Goal: Transaction & Acquisition: Purchase product/service

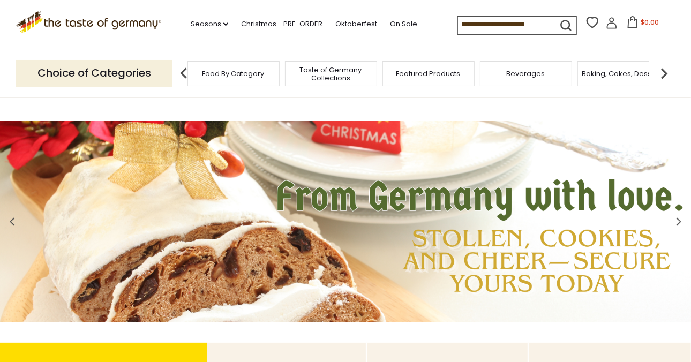
click at [251, 78] on span "Food By Category" at bounding box center [234, 74] width 62 height 8
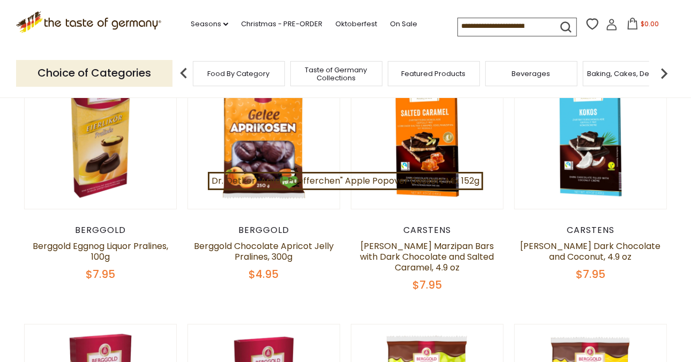
scroll to position [161, 0]
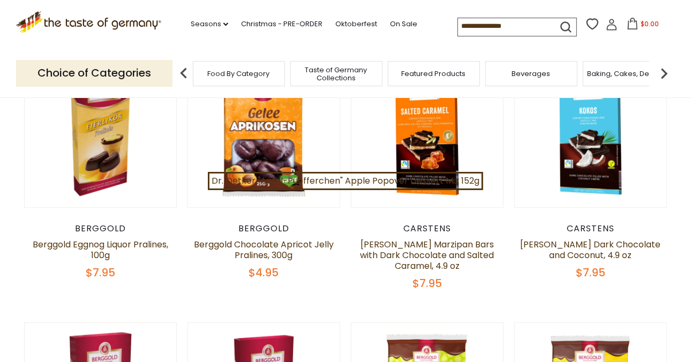
click at [232, 72] on span "Food By Category" at bounding box center [239, 74] width 62 height 8
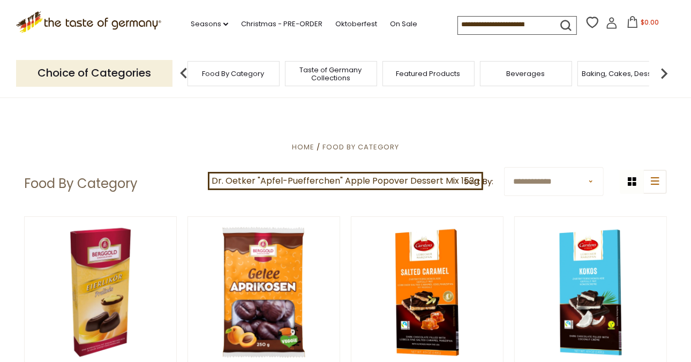
click at [599, 75] on span "Baking, Cakes, Desserts" at bounding box center [623, 74] width 83 height 8
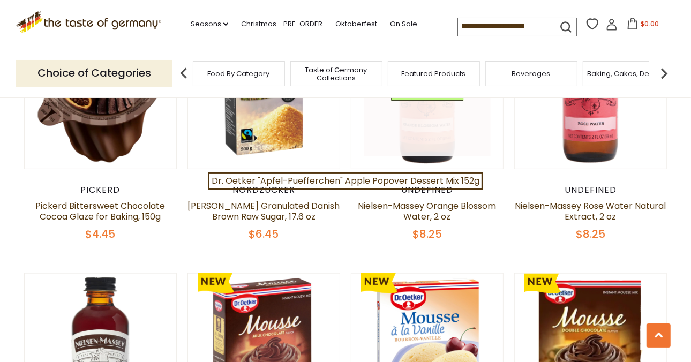
scroll to position [616, 0]
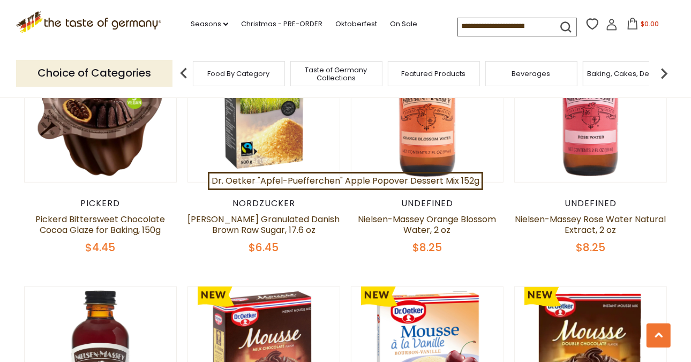
click at [330, 71] on span "Taste of Germany Collections" at bounding box center [337, 74] width 86 height 16
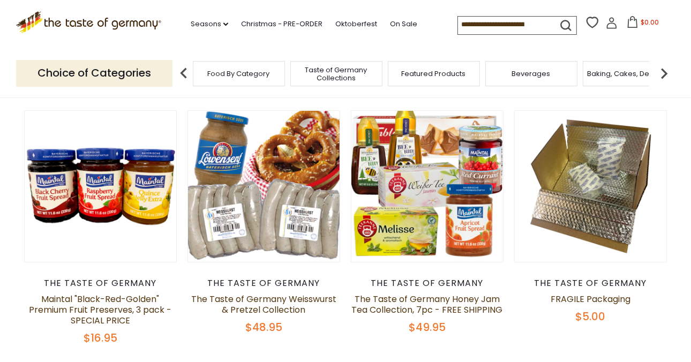
scroll to position [107, 0]
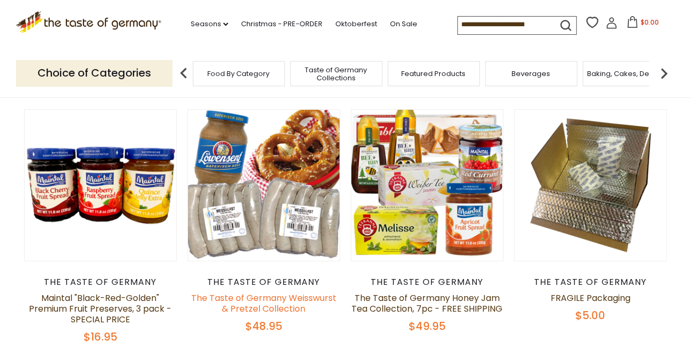
click at [274, 310] on link "The Taste of Germany Weisswurst & Pretzel Collection" at bounding box center [263, 303] width 145 height 23
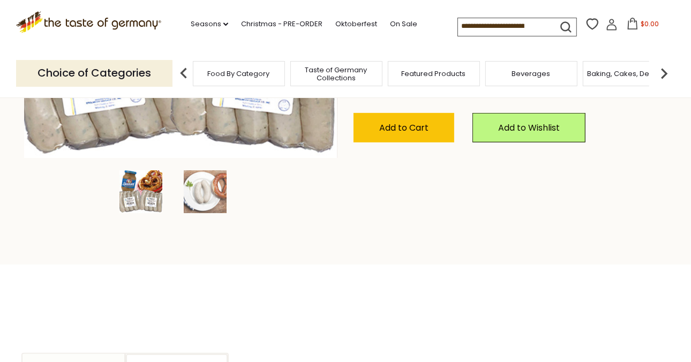
scroll to position [214, 0]
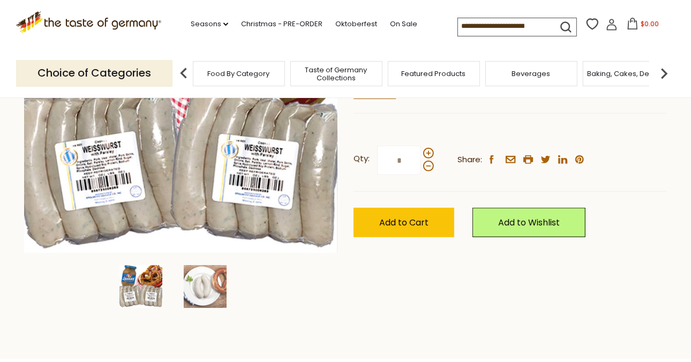
click at [137, 287] on img at bounding box center [141, 286] width 43 height 43
click at [202, 286] on img at bounding box center [205, 286] width 43 height 43
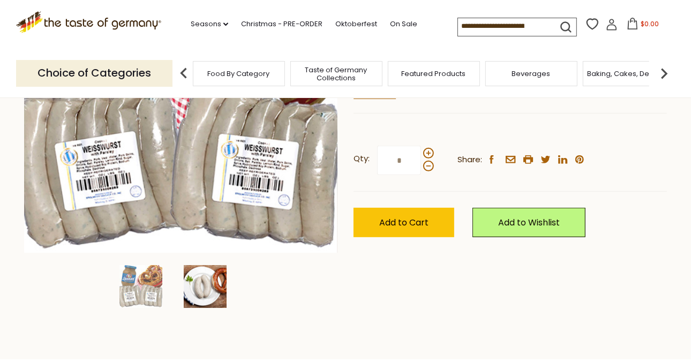
click at [198, 285] on img at bounding box center [205, 286] width 43 height 43
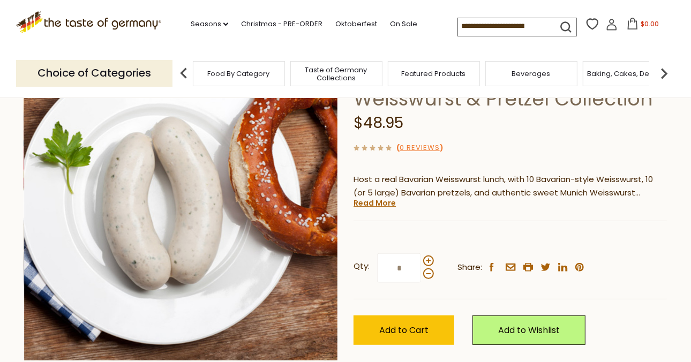
scroll to position [107, 0]
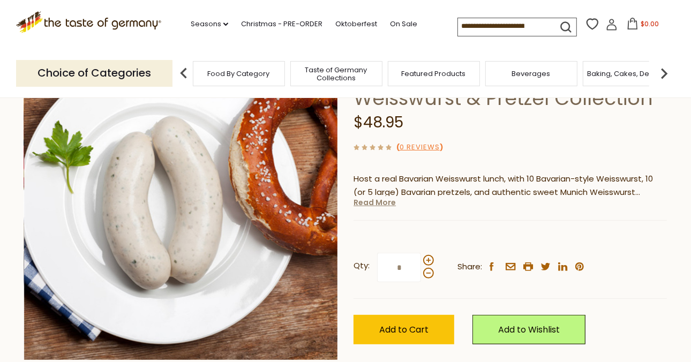
click at [372, 207] on link "Read More" at bounding box center [375, 202] width 42 height 11
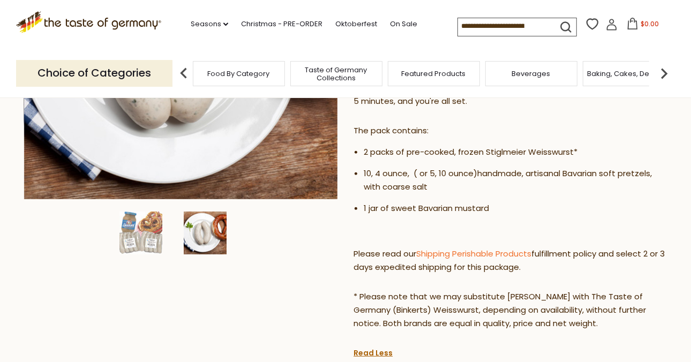
scroll to position [0, 0]
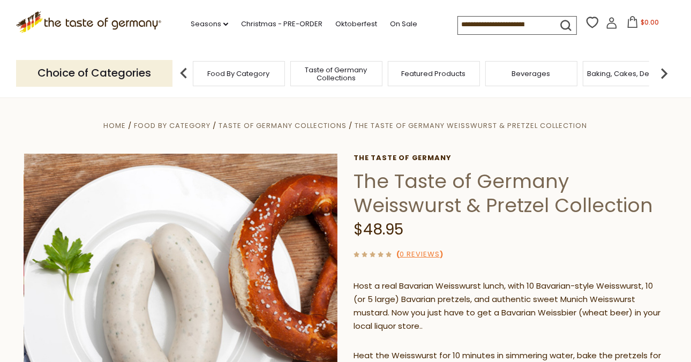
click at [494, 27] on input at bounding box center [503, 24] width 91 height 15
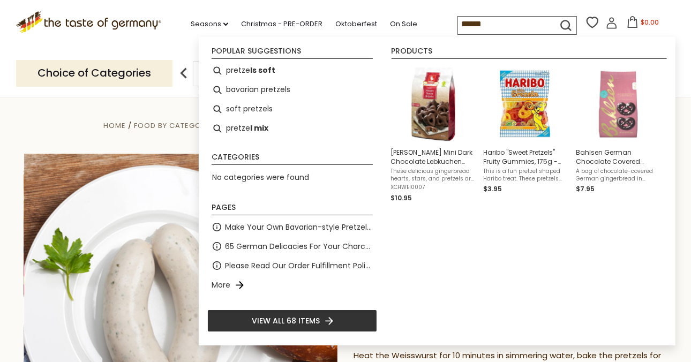
type input "*******"
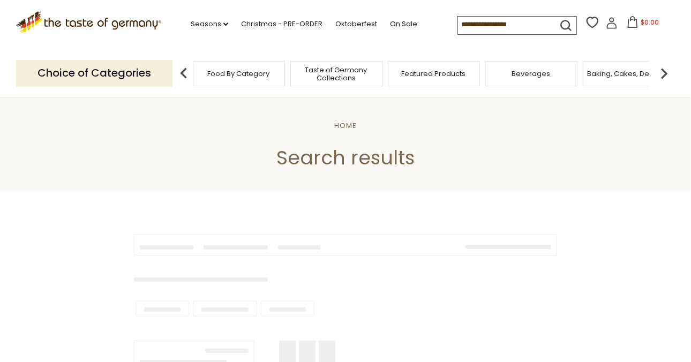
type input "*******"
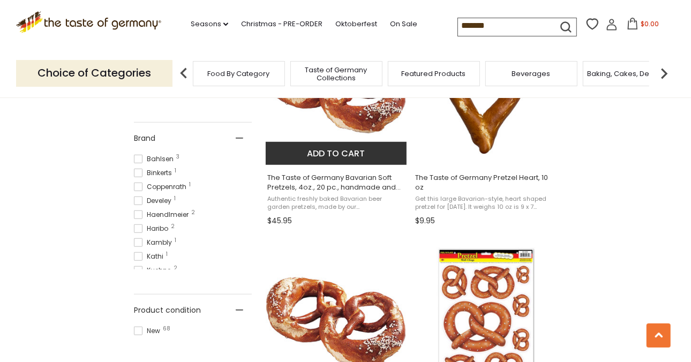
scroll to position [536, 0]
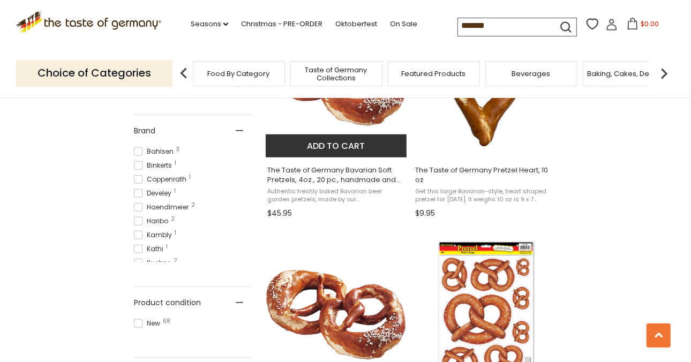
click at [307, 175] on span "The Taste of Germany Bavarian Soft Pretzels, 4oz., 20 pc., handmade and frozen" at bounding box center [336, 175] width 139 height 19
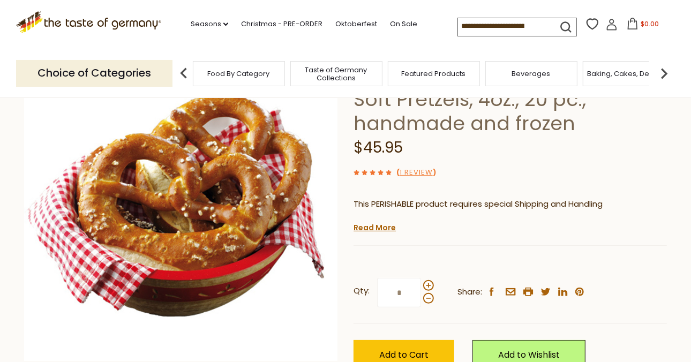
scroll to position [107, 0]
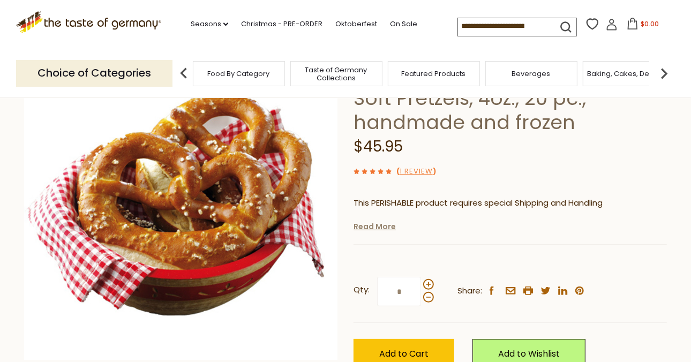
click at [363, 228] on link "Read More" at bounding box center [375, 226] width 42 height 11
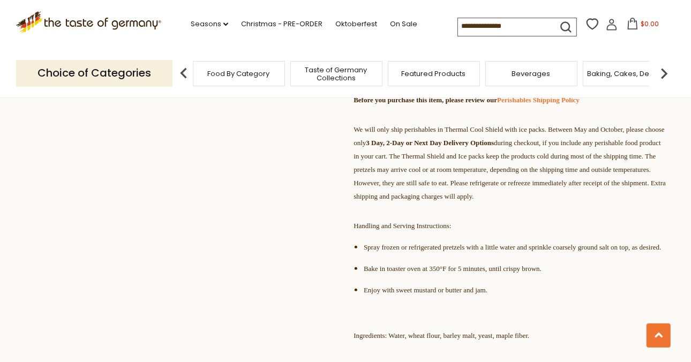
scroll to position [536, 0]
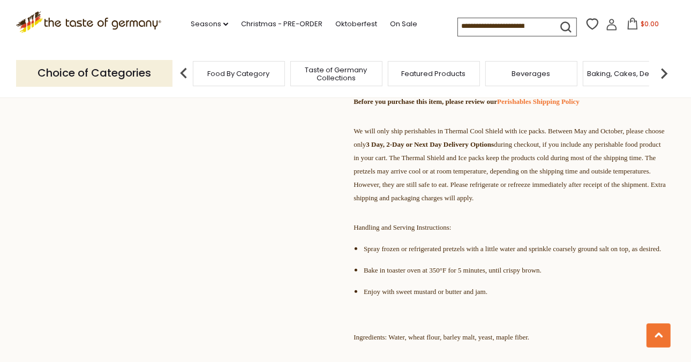
click at [445, 180] on span "We will only ship perishables in Thermal Cool Shield with ice packs. Between Ma…" at bounding box center [510, 164] width 312 height 75
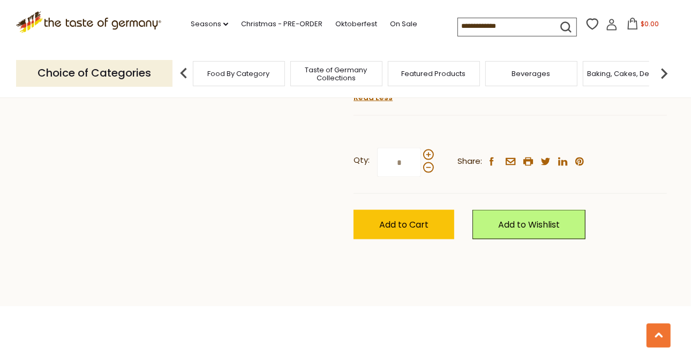
scroll to position [911, 0]
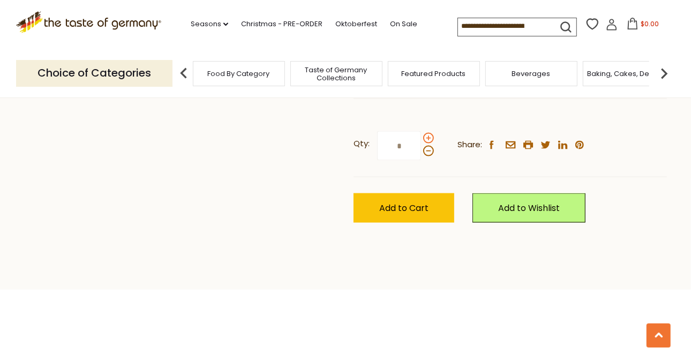
click at [429, 144] on span at bounding box center [428, 138] width 11 height 11
click at [421, 161] on input "*" at bounding box center [399, 145] width 44 height 29
click at [429, 144] on span at bounding box center [428, 138] width 11 height 11
click at [421, 161] on input "*" at bounding box center [399, 145] width 44 height 29
type input "*"
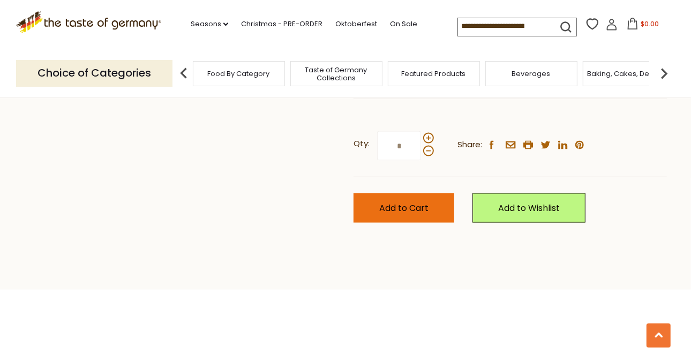
click at [397, 214] on span "Add to Cart" at bounding box center [403, 208] width 49 height 12
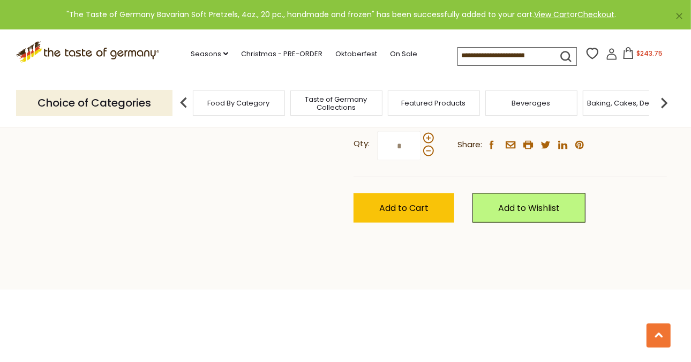
click at [649, 54] on span "$243.75" at bounding box center [650, 53] width 26 height 9
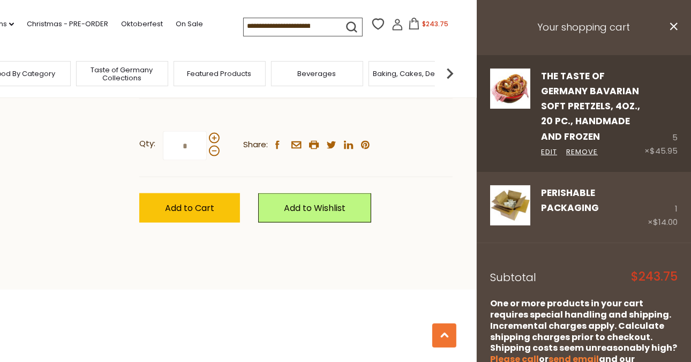
click at [668, 138] on div "5 × $45.95" at bounding box center [661, 113] width 33 height 89
click at [600, 138] on div "The Taste of Germany Bavarian Soft Pretzels, 4oz., 20 pc., handmade and frozen …" at bounding box center [588, 113] width 114 height 89
click at [548, 152] on link "Edit" at bounding box center [549, 152] width 16 height 11
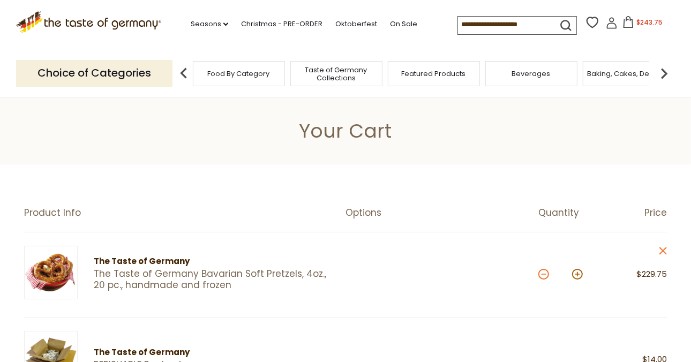
click at [543, 274] on button at bounding box center [544, 274] width 11 height 11
type input "*"
click at [542, 275] on button at bounding box center [544, 274] width 11 height 11
type input "*"
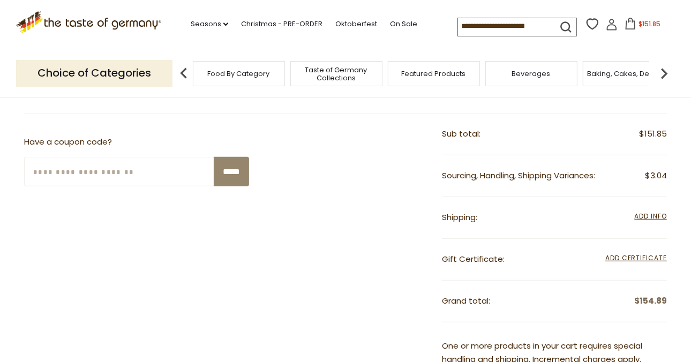
scroll to position [322, 0]
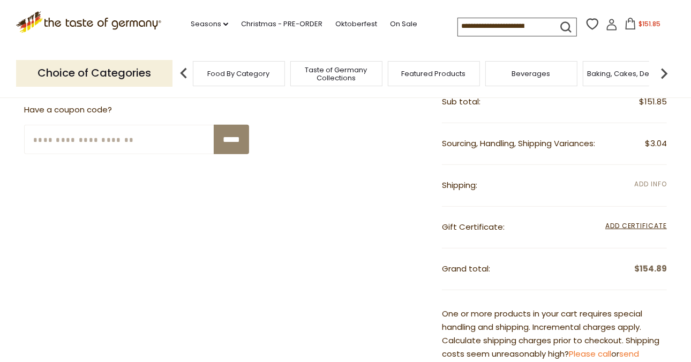
click at [657, 181] on span "Add Info" at bounding box center [651, 184] width 32 height 9
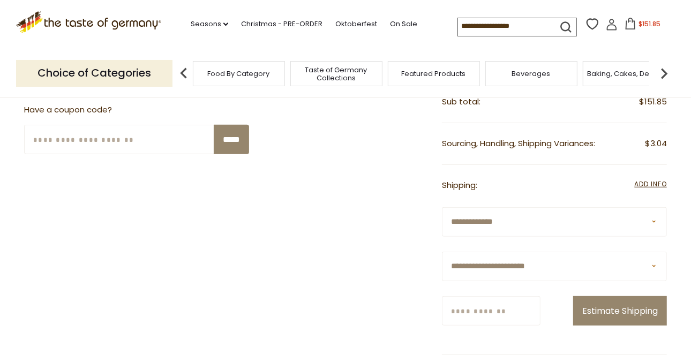
click at [468, 265] on select "**********" at bounding box center [554, 266] width 225 height 29
select select "**"
click at [442, 252] on select "**********" at bounding box center [554, 266] width 225 height 29
click at [476, 309] on input "Zip/Postcode" at bounding box center [491, 310] width 99 height 29
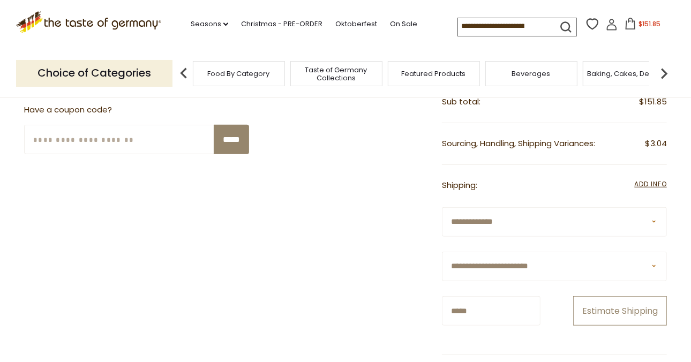
type input "*****"
click at [619, 305] on button "Estimate Shipping" at bounding box center [620, 310] width 94 height 29
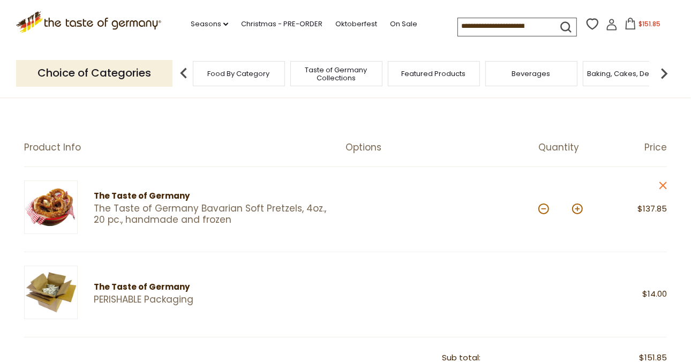
scroll to position [0, 0]
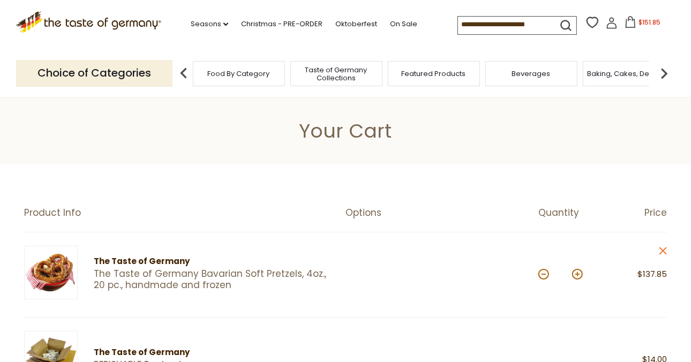
click at [232, 133] on h1 "Your Cart" at bounding box center [345, 131] width 625 height 24
click at [466, 131] on h1 "Your Cart" at bounding box center [345, 131] width 625 height 24
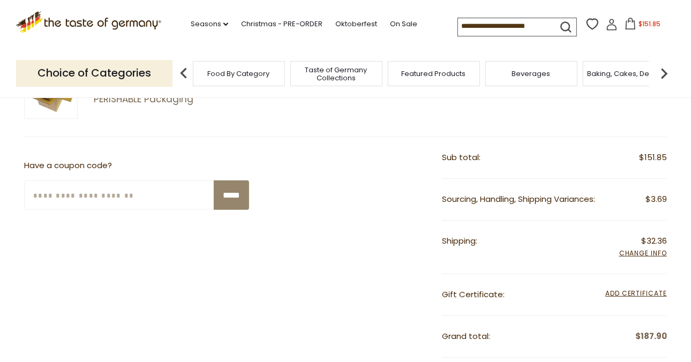
scroll to position [268, 0]
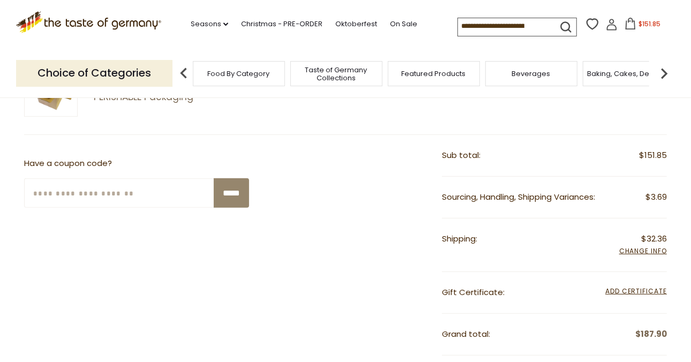
click at [103, 144] on div "Have a coupon code? Enter Your Coupon Code *****" at bounding box center [136, 178] width 225 height 87
click at [337, 154] on div "**********" at bounding box center [345, 344] width 643 height 419
